Goal: Transaction & Acquisition: Purchase product/service

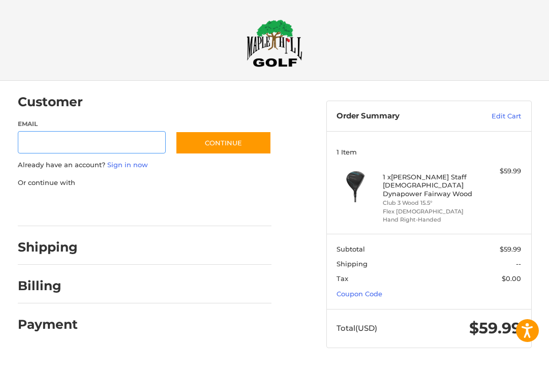
click at [63, 152] on input "Email" at bounding box center [92, 143] width 148 height 23
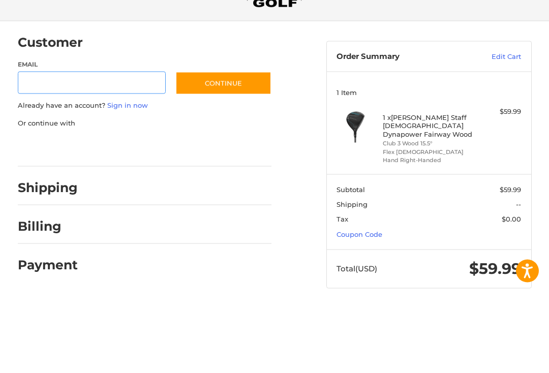
type input "**********"
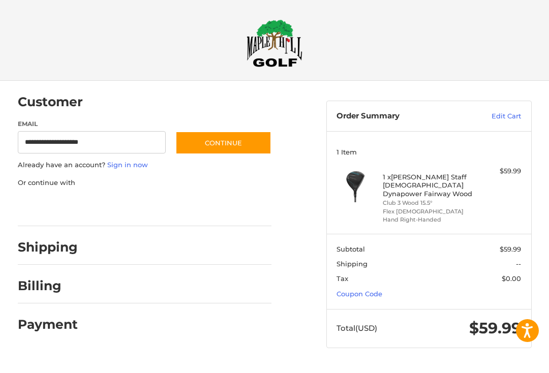
click at [241, 145] on button "Continue" at bounding box center [223, 143] width 96 height 23
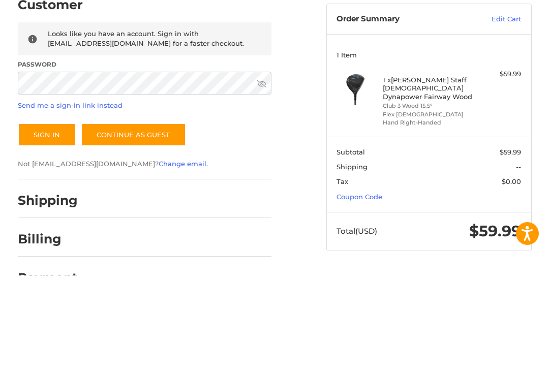
scroll to position [29, 0]
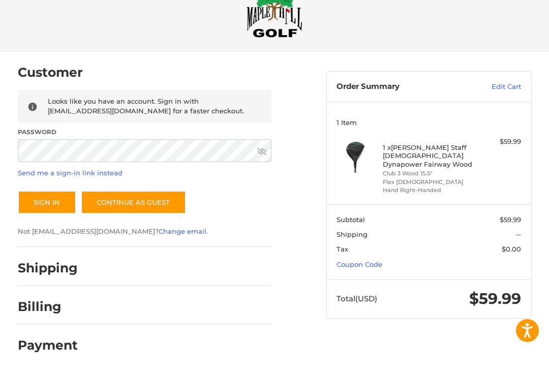
click at [52, 199] on button "Sign In" at bounding box center [47, 202] width 58 height 23
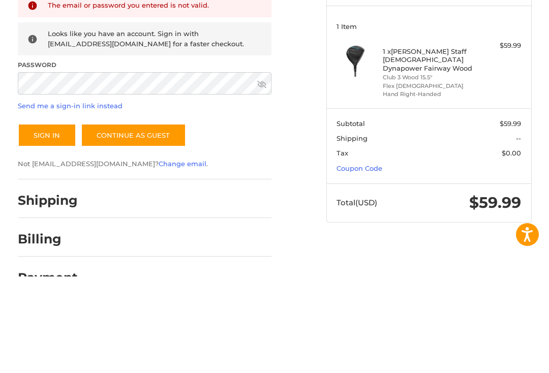
click at [261, 177] on icon at bounding box center [261, 180] width 9 height 7
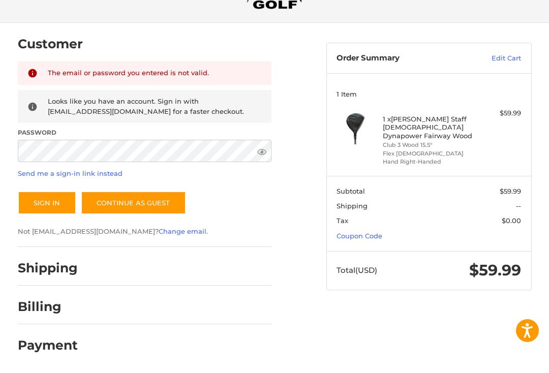
click at [54, 200] on button "Sign In" at bounding box center [47, 203] width 58 height 23
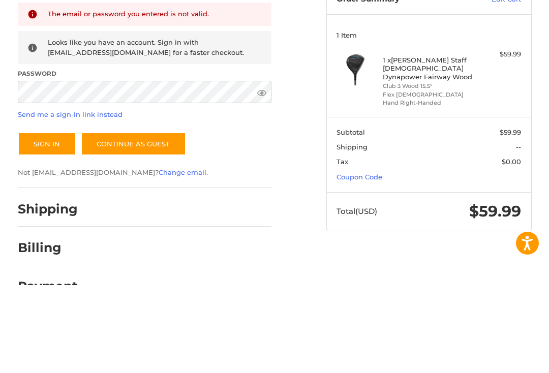
click at [48, 220] on button "Sign In" at bounding box center [47, 231] width 58 height 23
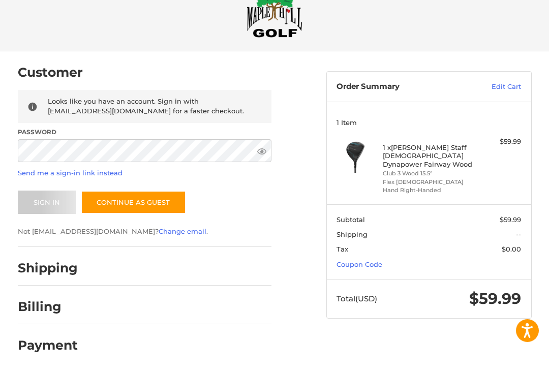
scroll to position [30, 0]
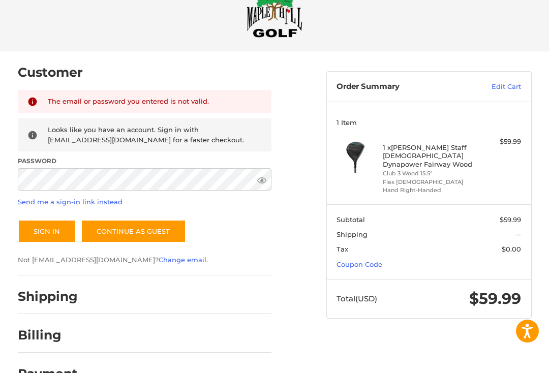
click at [83, 199] on link "Send me a sign-in link instead" at bounding box center [70, 202] width 105 height 8
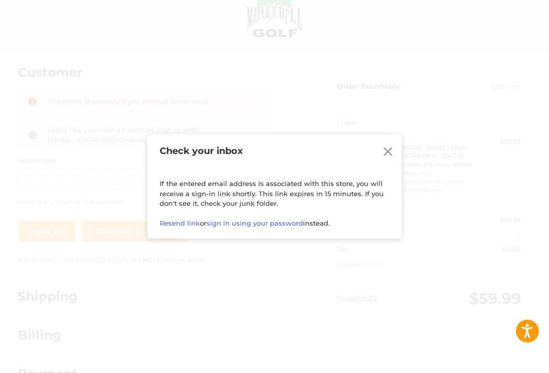
click at [388, 144] on link "Close" at bounding box center [387, 151] width 15 height 16
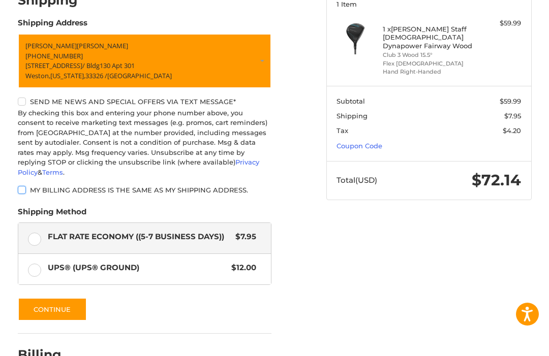
scroll to position [164, 0]
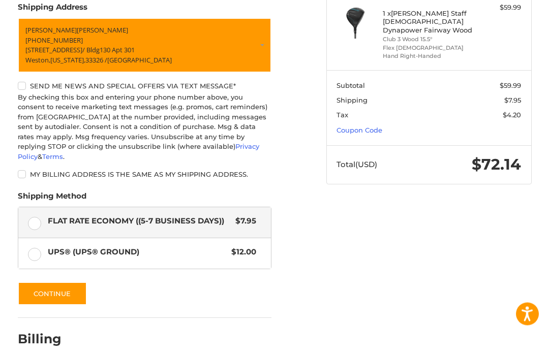
click at [62, 282] on button "Continue" at bounding box center [52, 293] width 69 height 23
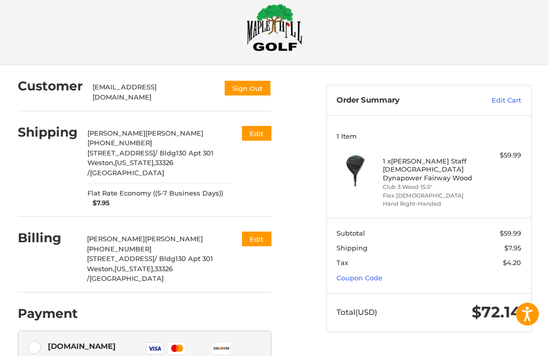
scroll to position [0, 0]
